Goal: Task Accomplishment & Management: Manage account settings

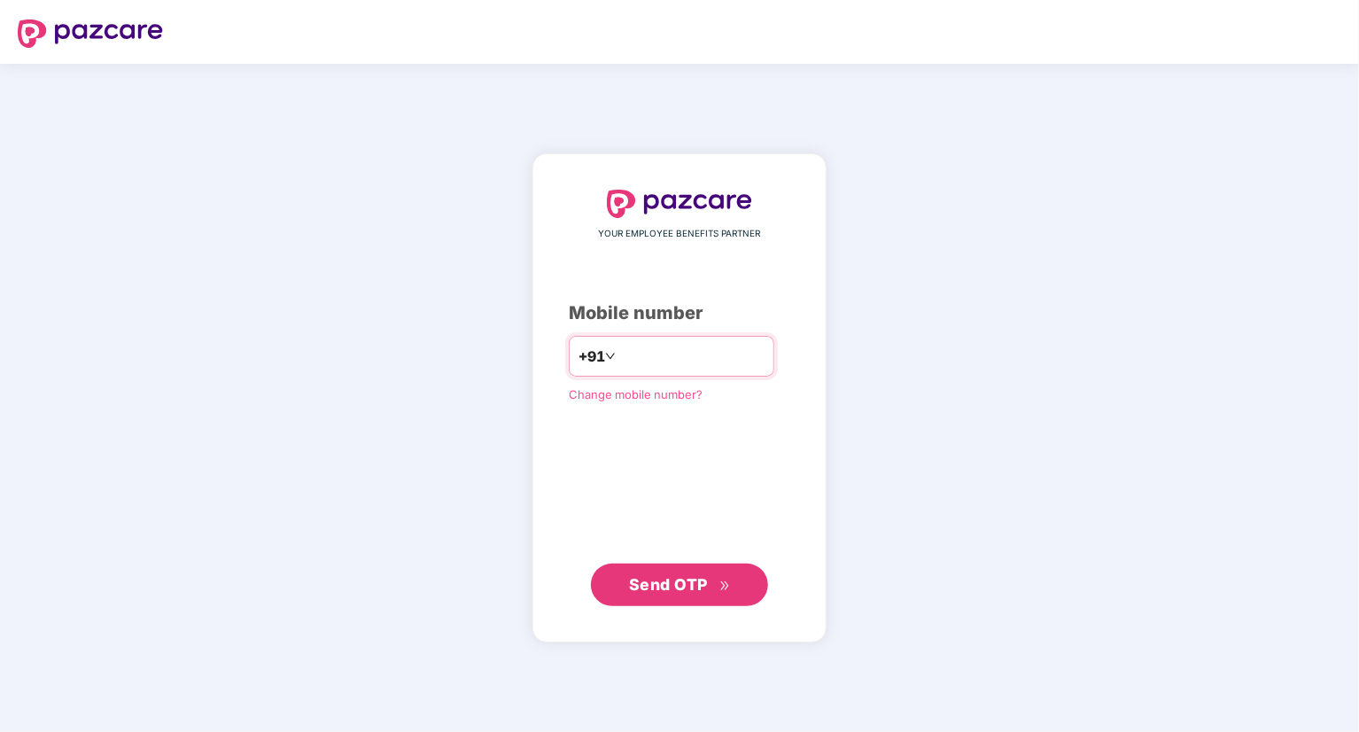
type input "**********"
click at [663, 595] on span "Send OTP" at bounding box center [680, 583] width 102 height 25
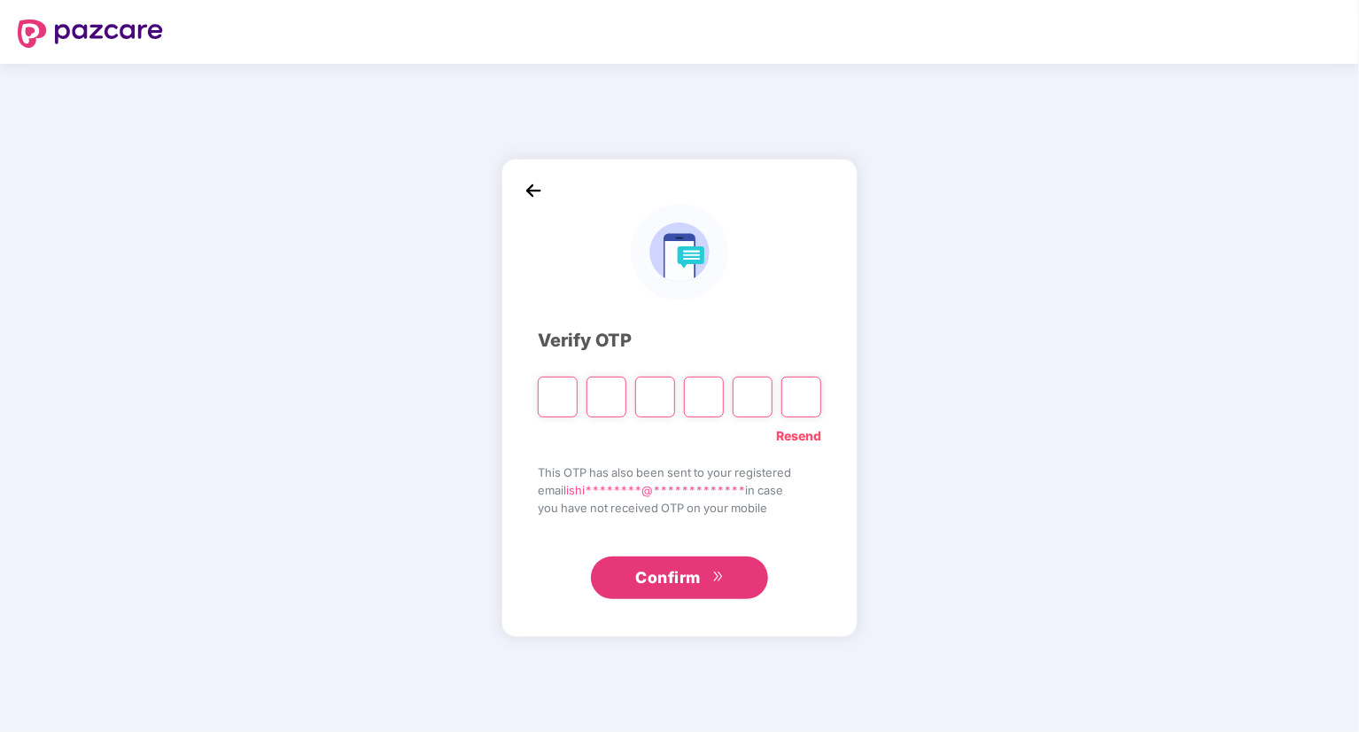
type input "*"
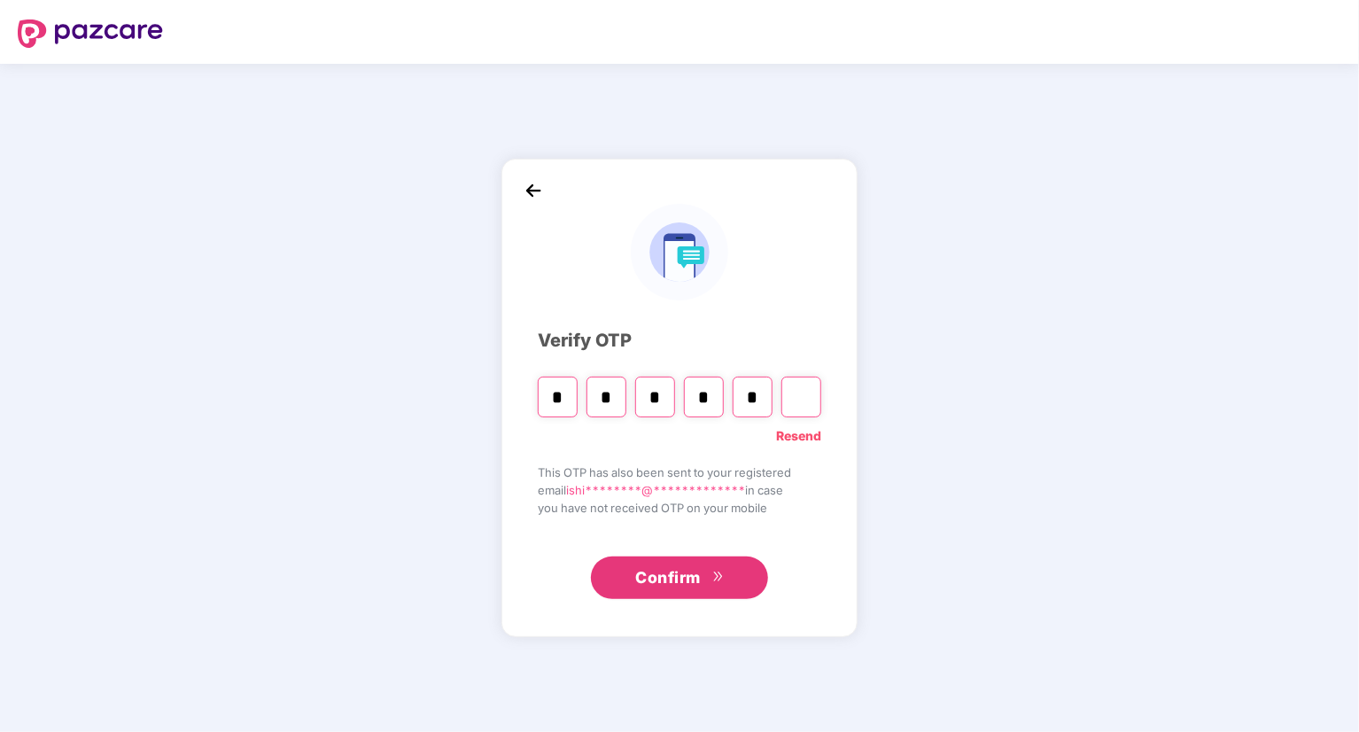
type input "*"
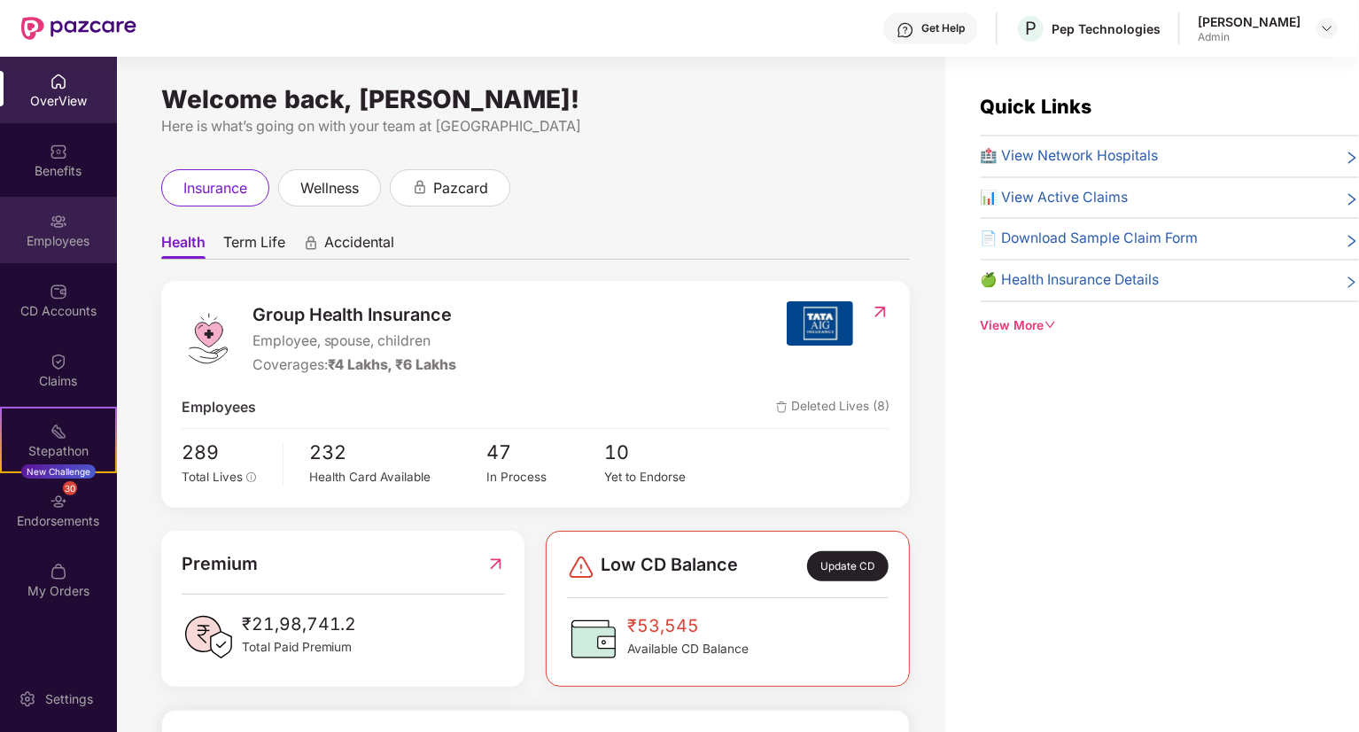
click at [57, 238] on div "Employees" at bounding box center [58, 241] width 117 height 18
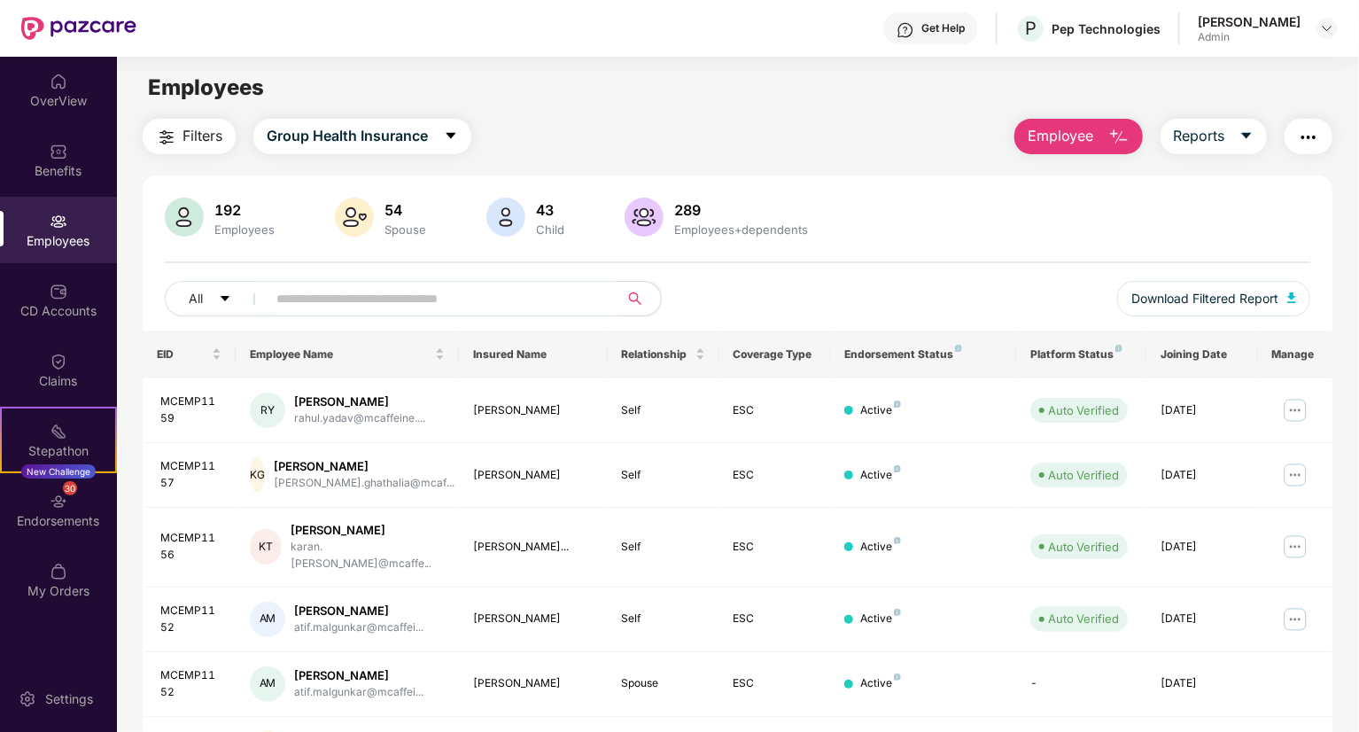
click at [493, 300] on input "text" at bounding box center [435, 298] width 318 height 27
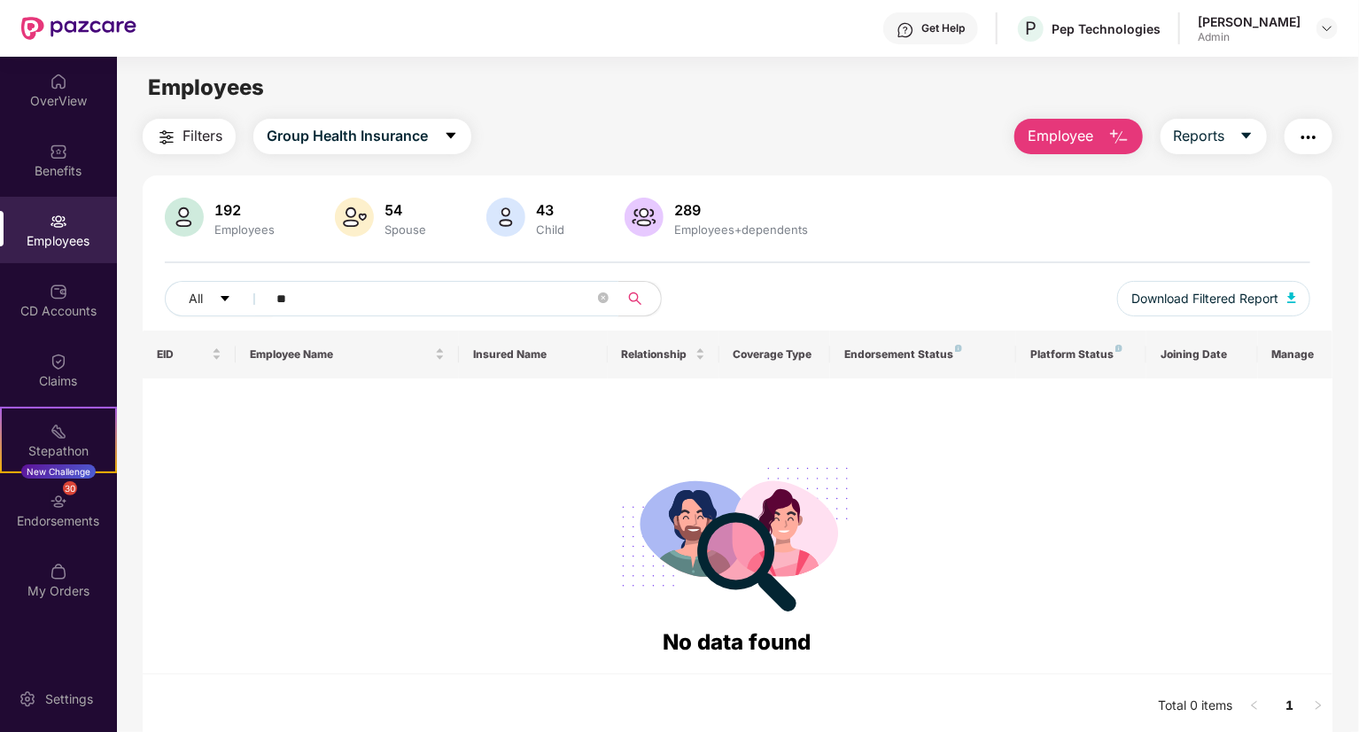
type input "*"
click at [221, 228] on div "Employees" at bounding box center [244, 229] width 67 height 14
click at [241, 217] on div "192" at bounding box center [244, 210] width 67 height 18
click at [252, 236] on div "192 Employees" at bounding box center [221, 219] width 120 height 43
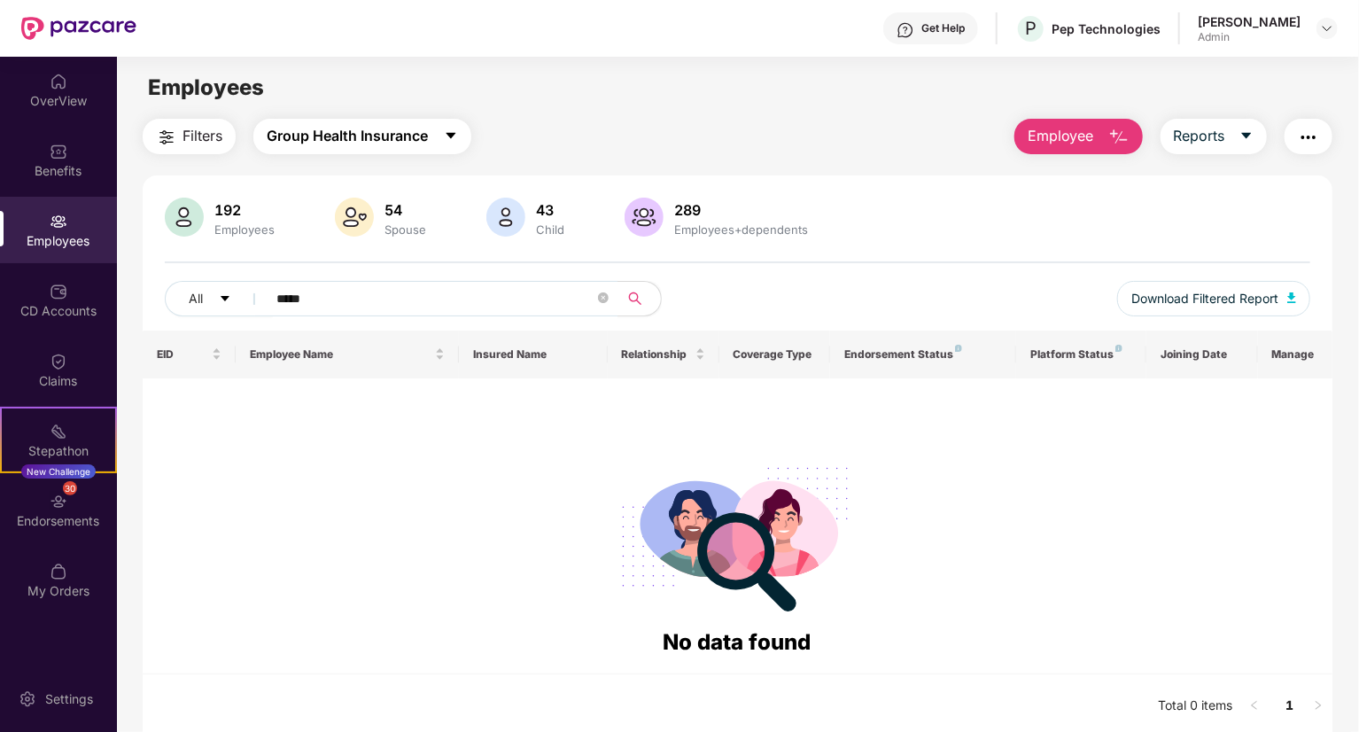
click at [428, 143] on span "Group Health Insurance" at bounding box center [347, 136] width 161 height 22
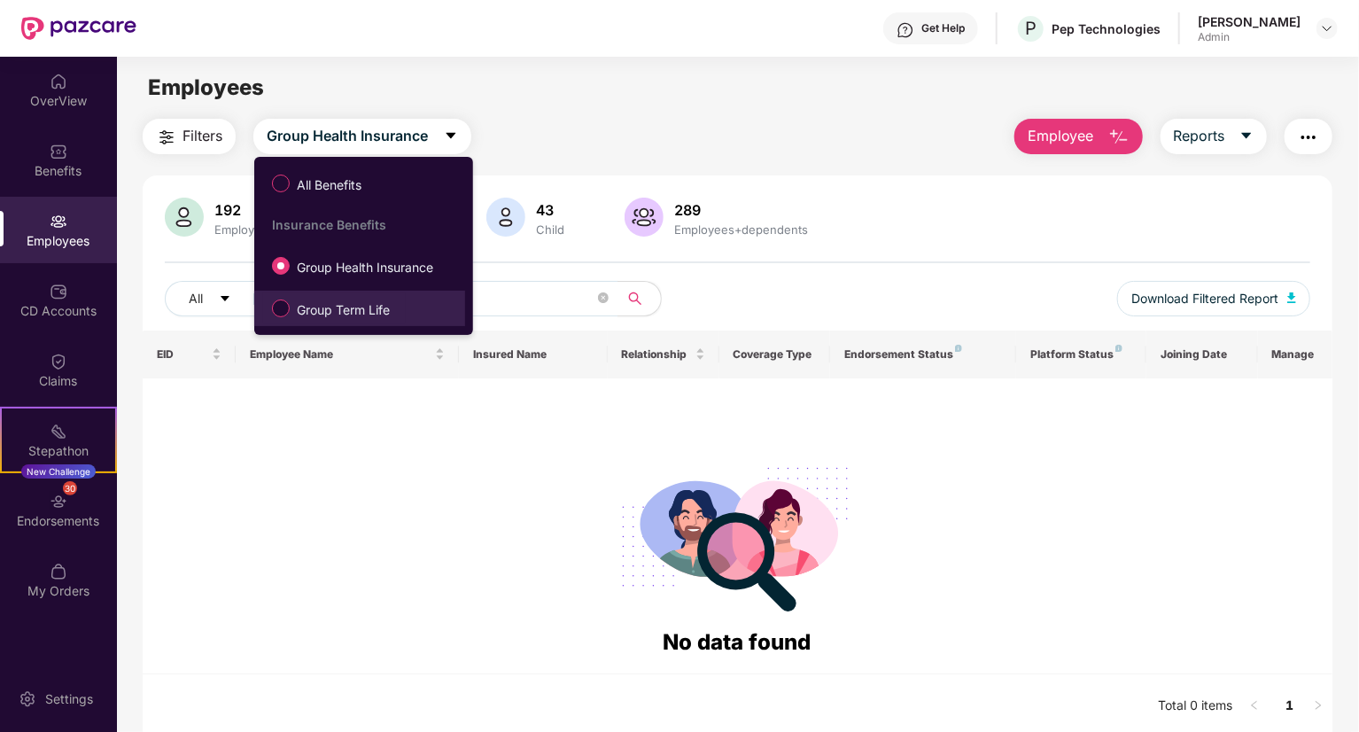
click at [389, 301] on span "Group Term Life" at bounding box center [343, 309] width 107 height 19
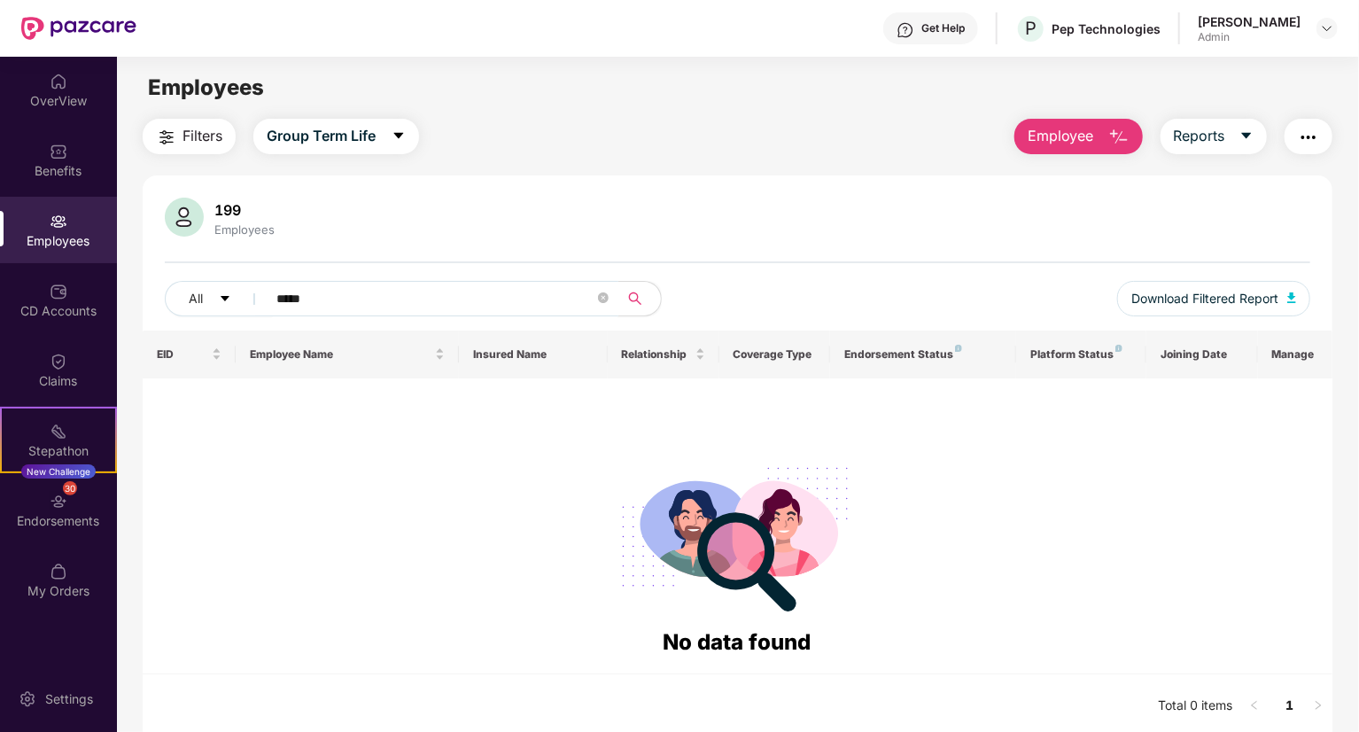
click at [363, 297] on input "*****" at bounding box center [435, 298] width 318 height 27
type input "*"
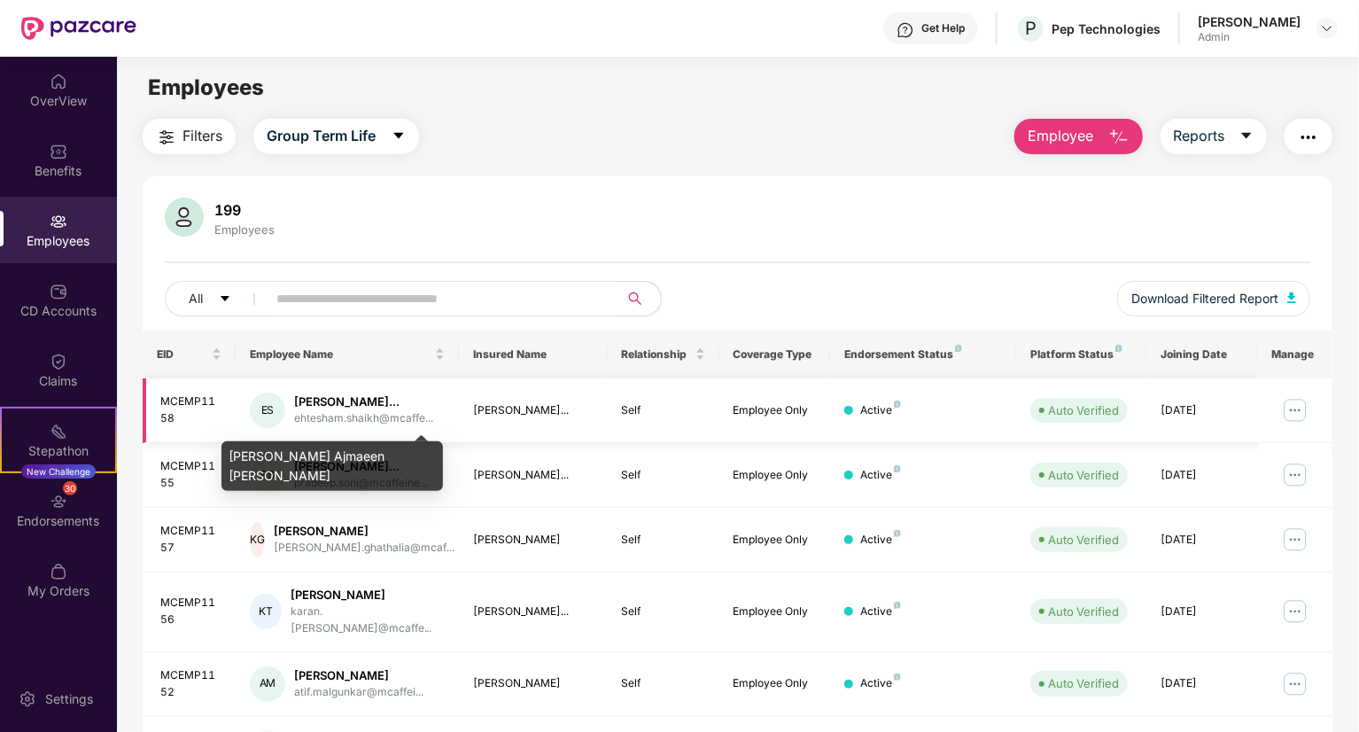
drag, startPoint x: 160, startPoint y: 407, endPoint x: 374, endPoint y: 408, distance: 213.5
click at [374, 408] on tr "MCEMP1158 ES [PERSON_NAME]... [PERSON_NAME].[PERSON_NAME]@mcaffe... [PERSON_NAM…" at bounding box center [738, 410] width 1190 height 65
copy tr "MCEMP1158 ES [PERSON_NAME]..."
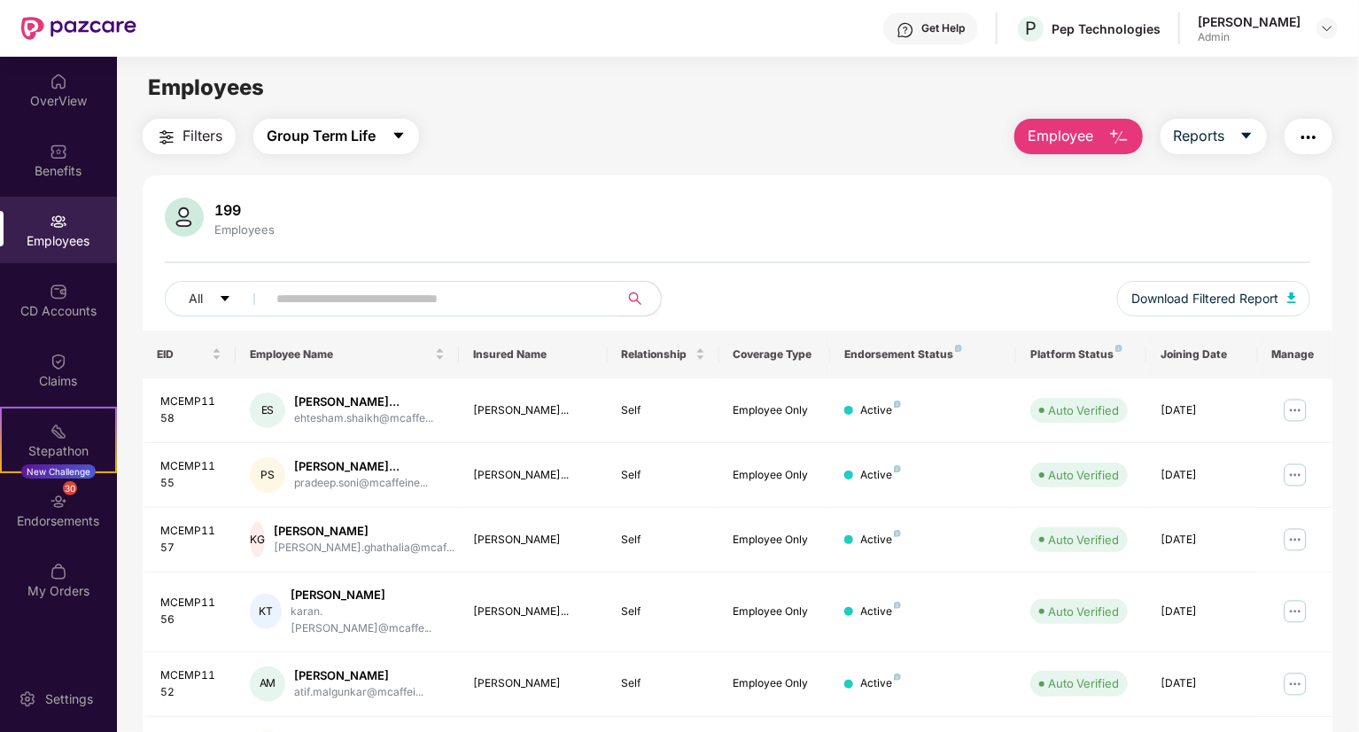
click at [330, 130] on span "Group Term Life" at bounding box center [321, 136] width 109 height 22
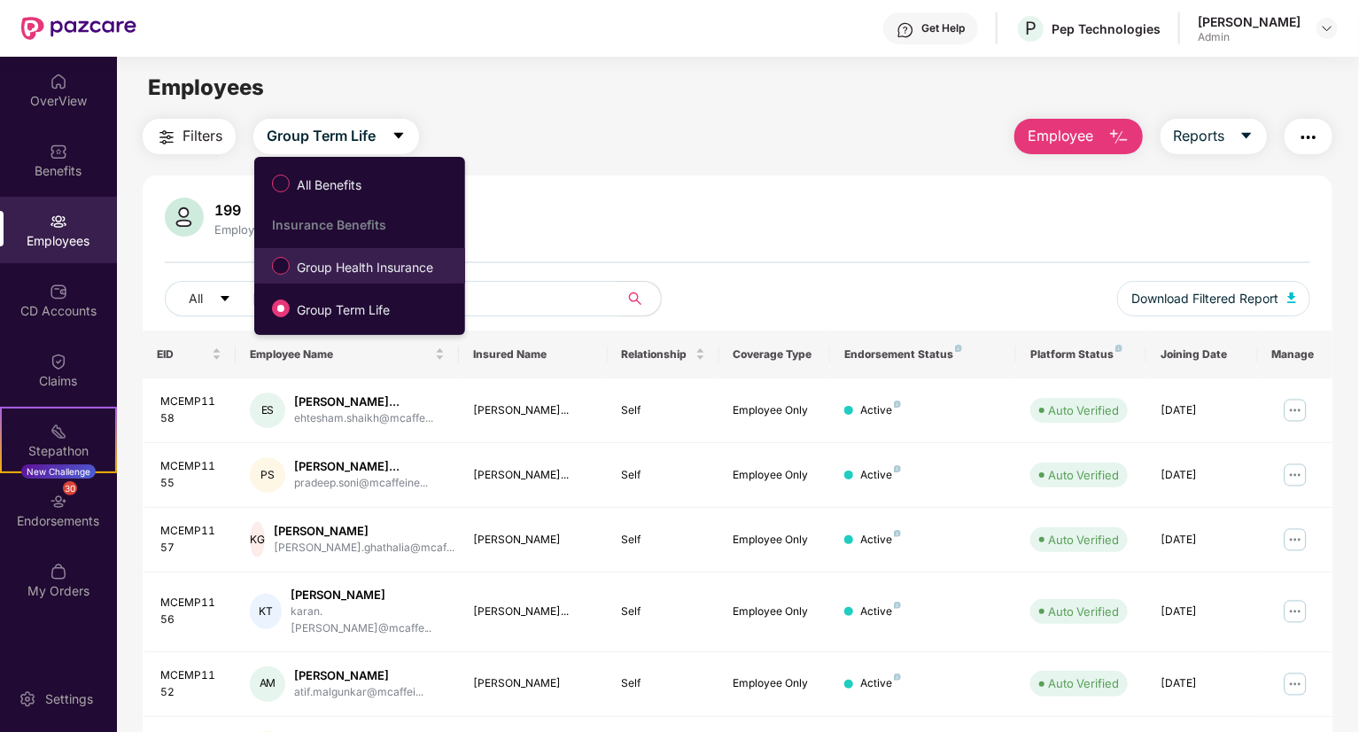
click at [353, 266] on span "Group Health Insurance" at bounding box center [365, 267] width 151 height 19
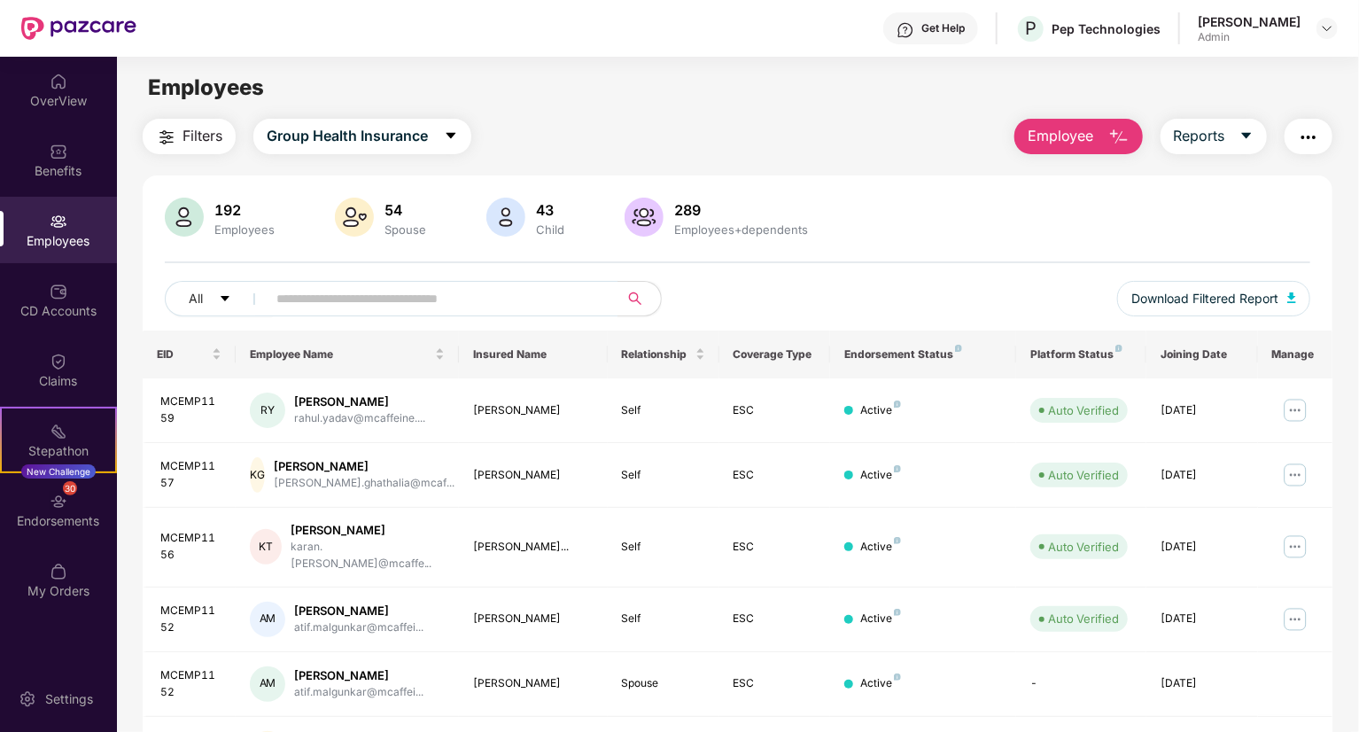
click at [975, 228] on div "192 Employees 54 Spouse 43 Child 289 Employees+dependents" at bounding box center [737, 219] width 1145 height 43
click at [475, 298] on input "text" at bounding box center [435, 298] width 318 height 27
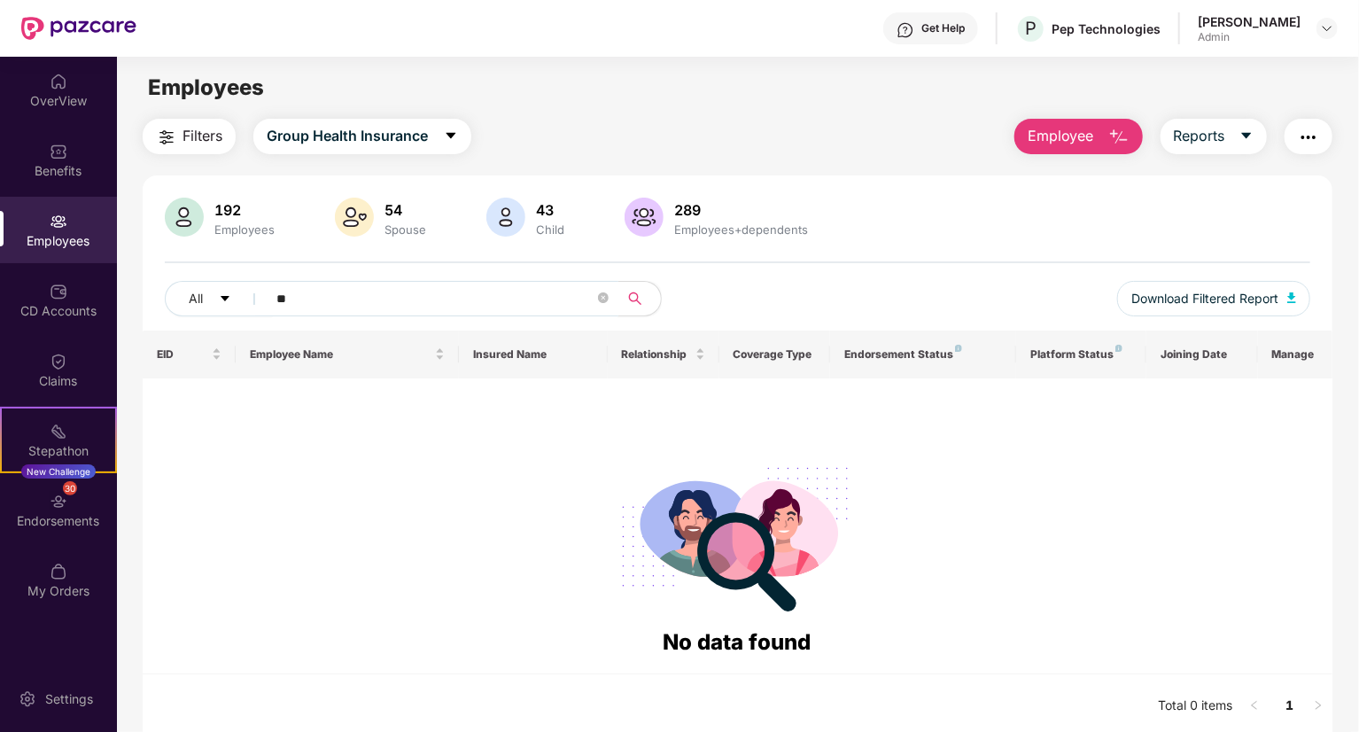
type input "*"
type input "*****"
